Goal: Task Accomplishment & Management: Use online tool/utility

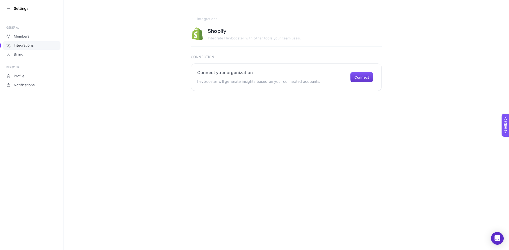
click at [361, 75] on button "Connect" at bounding box center [361, 77] width 23 height 11
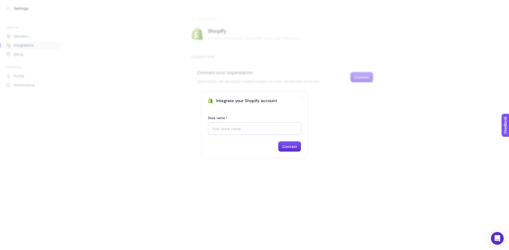
click at [246, 124] on div at bounding box center [254, 128] width 93 height 13
paste input "[DOMAIN_NAME]"
type input "[DOMAIN_NAME]"
click at [294, 144] on button "Connect" at bounding box center [289, 146] width 23 height 11
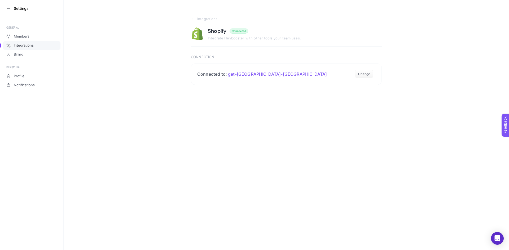
click at [24, 32] on div "Members Integrations Billing" at bounding box center [31, 45] width 57 height 27
click at [5, 10] on aside "Settings GENERAL Members Integrations Billing PERSONAL Profile Notifications" at bounding box center [32, 125] width 64 height 250
click at [9, 10] on icon at bounding box center [8, 8] width 4 height 4
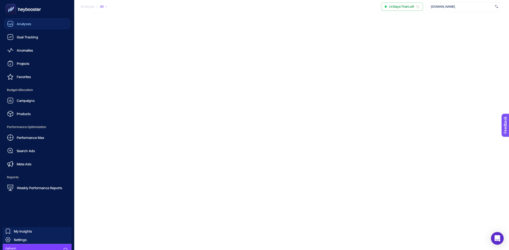
click at [25, 23] on span "Analyses" at bounding box center [24, 24] width 15 height 4
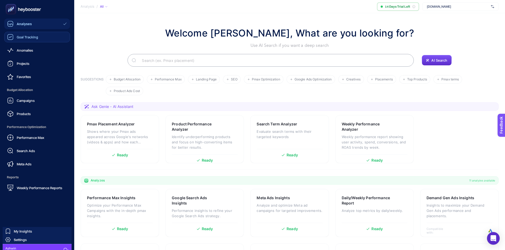
click at [33, 41] on link "Goal Tracking" at bounding box center [37, 37] width 66 height 11
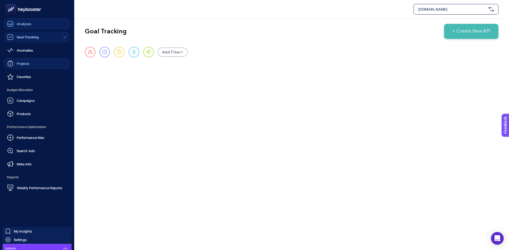
click at [28, 60] on link "Projects" at bounding box center [37, 63] width 66 height 11
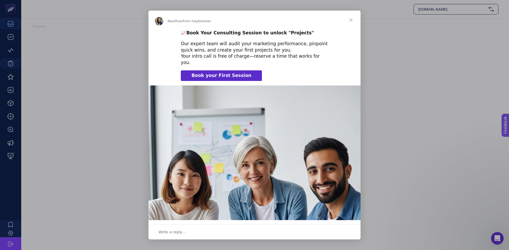
click at [206, 73] on span "Book your First Session" at bounding box center [221, 75] width 60 height 5
click at [352, 20] on span "Close" at bounding box center [350, 20] width 19 height 19
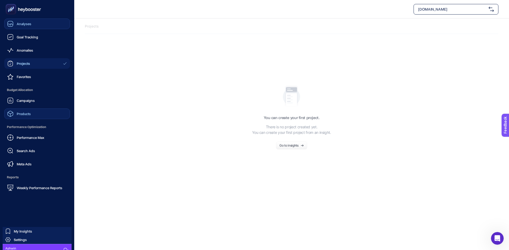
click at [22, 117] on div "Products" at bounding box center [19, 114] width 24 height 6
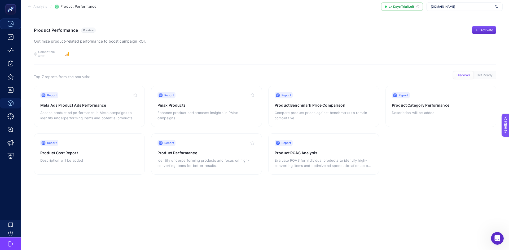
click at [35, 5] on span "Analysis" at bounding box center [40, 7] width 14 height 4
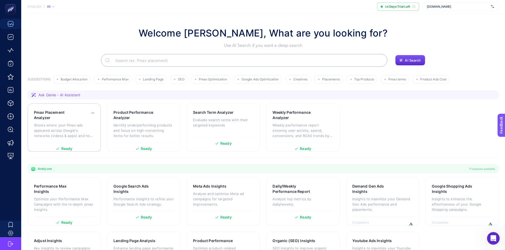
click at [39, 124] on p "Shows where your Pmax ads appeared across Google's networks (videos & apps) and…" at bounding box center [64, 131] width 60 height 16
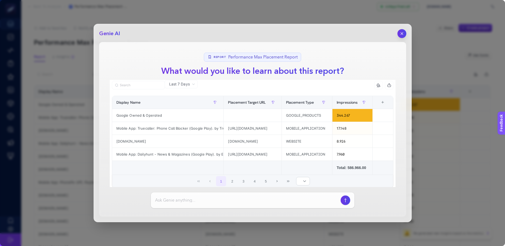
drag, startPoint x: 396, startPoint y: 42, endPoint x: 401, endPoint y: 34, distance: 10.0
click at [396, 42] on div "Genie AI Report Performance Max Placement Report What would you like to learn a…" at bounding box center [252, 123] width 318 height 199
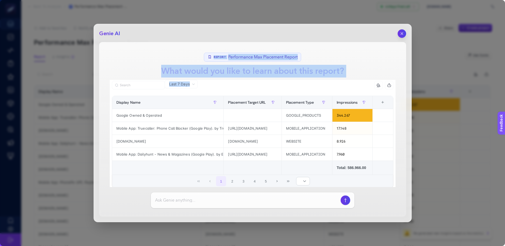
drag, startPoint x: 401, startPoint y: 33, endPoint x: 402, endPoint y: 36, distance: 3.0
click at [402, 34] on icon "button" at bounding box center [401, 34] width 4 height 4
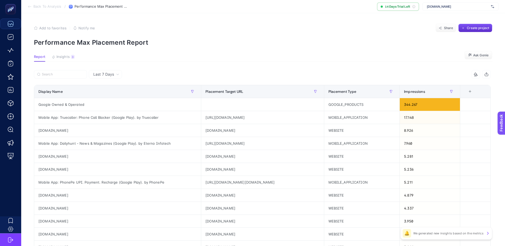
click at [59, 59] on span "Insights" at bounding box center [62, 57] width 13 height 4
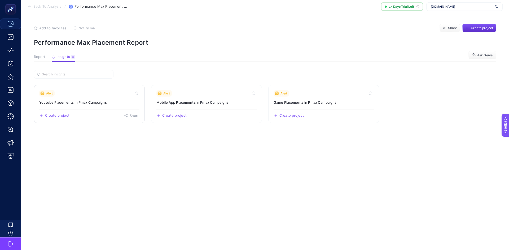
click at [78, 102] on h3 "Youtube Placements in Pmax Campaigns" at bounding box center [89, 102] width 100 height 5
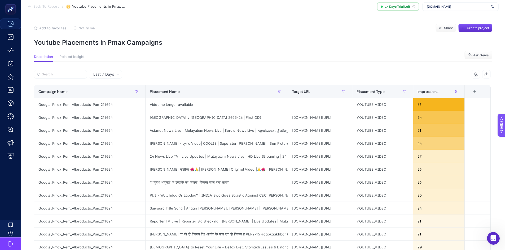
click at [468, 9] on div "keralaayurveda.biz" at bounding box center [460, 6] width 76 height 8
click at [324, 58] on section "Description Related Insights Ask Genie" at bounding box center [263, 58] width 458 height 7
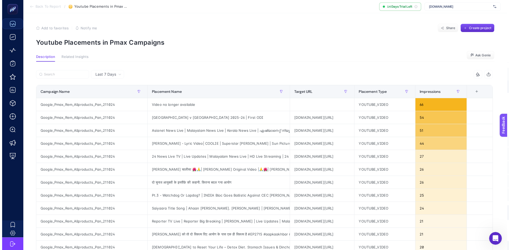
scroll to position [0, 0]
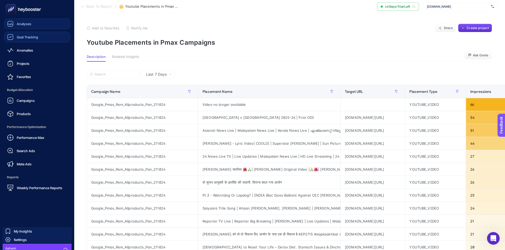
click at [22, 38] on span "Goal Tracking" at bounding box center [27, 37] width 21 height 4
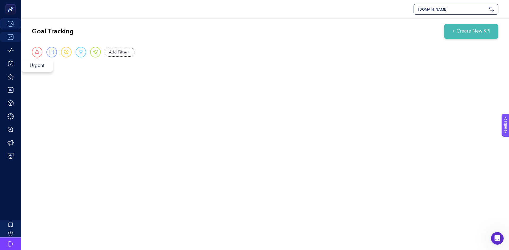
click at [36, 51] on span at bounding box center [37, 52] width 5 height 5
click at [31, 56] on div "Goal Tracking + Create New KPI Urgent Report Warning Opportunity Perfect Add Fi…" at bounding box center [264, 46] width 487 height 54
click at [38, 54] on span at bounding box center [37, 52] width 5 height 5
click at [119, 52] on span "Add Filter" at bounding box center [118, 52] width 19 height 6
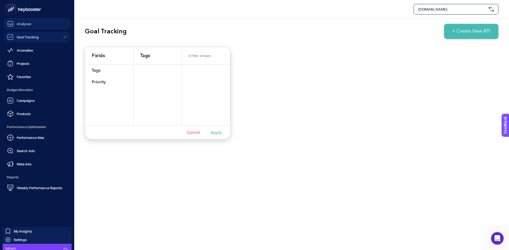
click at [16, 69] on ul "Analyses Goal Tracking Anomalies Projects Favorites Budget Allocation Campaigns…" at bounding box center [37, 106] width 66 height 175
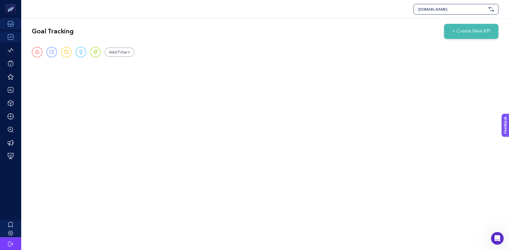
click at [493, 32] on button "+ Create New KPI" at bounding box center [471, 31] width 54 height 15
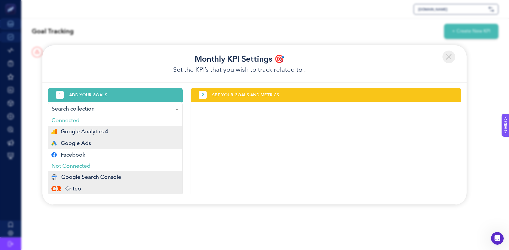
click at [125, 143] on div "Google Ads" at bounding box center [115, 143] width 128 height 5
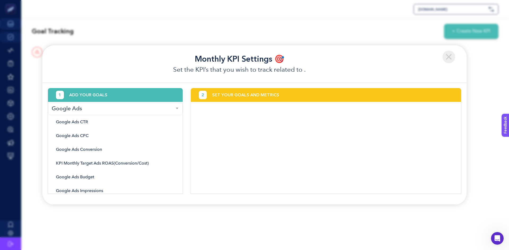
click at [288, 25] on section "Monthly KPI Settings 🎯 Set the KPI’s that you wish to track related to . 1 ADD …" at bounding box center [254, 125] width 509 height 250
